Goal: Task Accomplishment & Management: Use online tool/utility

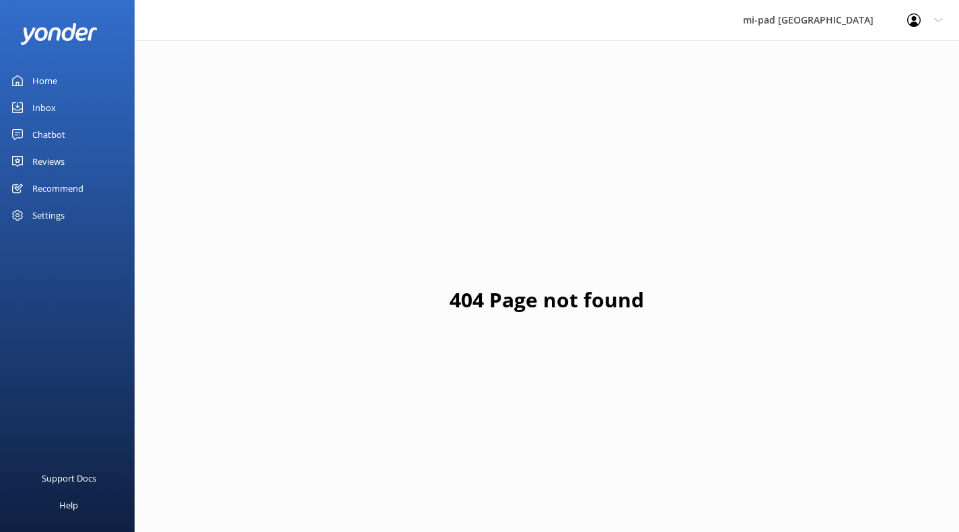
click at [35, 127] on div "Chatbot" at bounding box center [48, 134] width 33 height 27
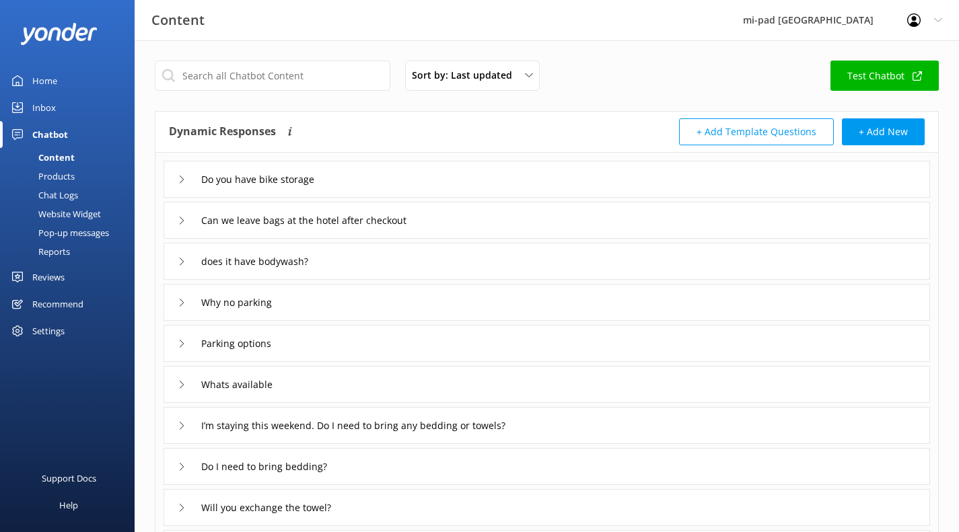
click at [47, 191] on div "Chat Logs" at bounding box center [43, 195] width 70 height 19
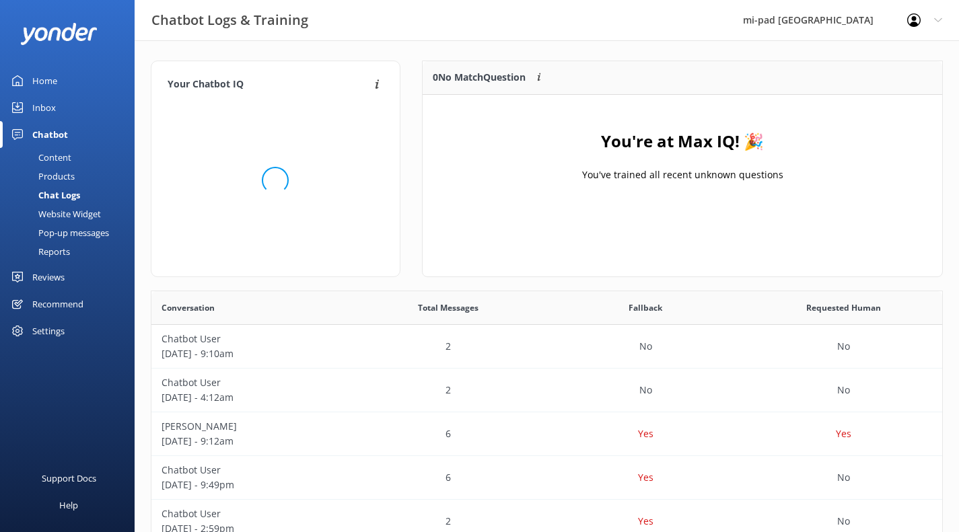
scroll to position [158, 510]
